Goal: Information Seeking & Learning: Learn about a topic

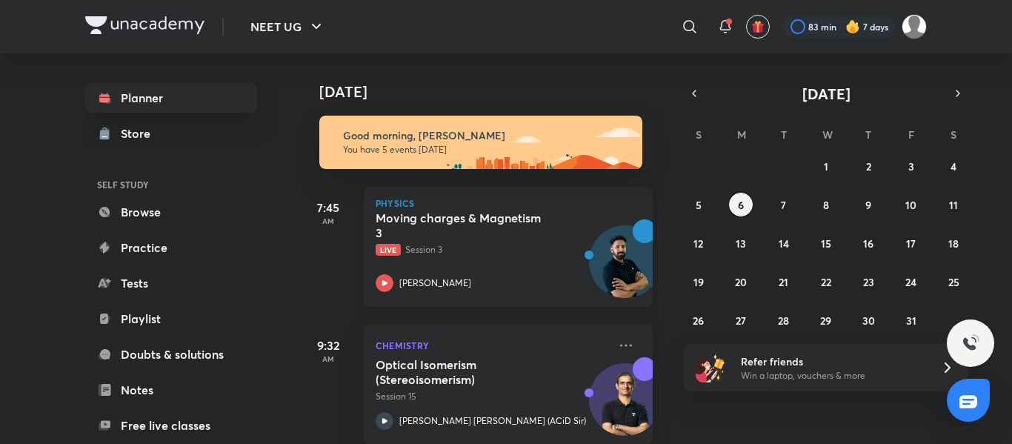
click at [426, 216] on h5 "Moving charges & Magnetism 3" at bounding box center [467, 225] width 184 height 30
click at [493, 241] on div "Moving charges & Magnetism 3 Live Session 3" at bounding box center [491, 233] width 233 height 46
